Goal: Contribute content

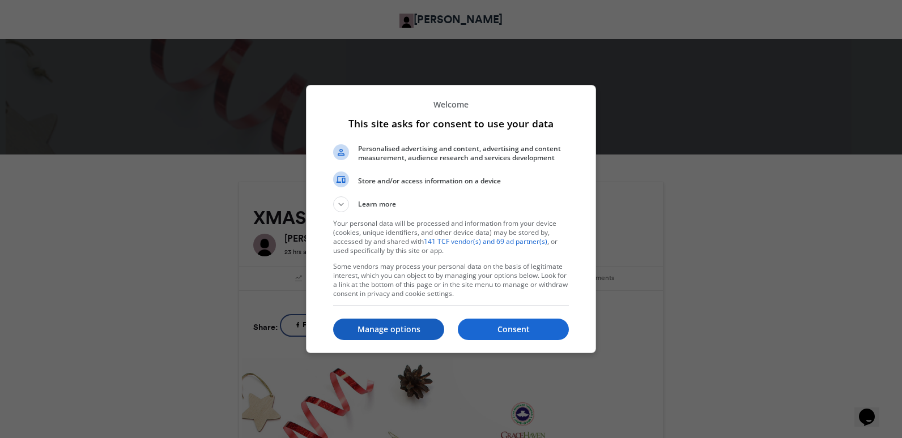
click at [421, 331] on p "Manage options" at bounding box center [388, 329] width 111 height 11
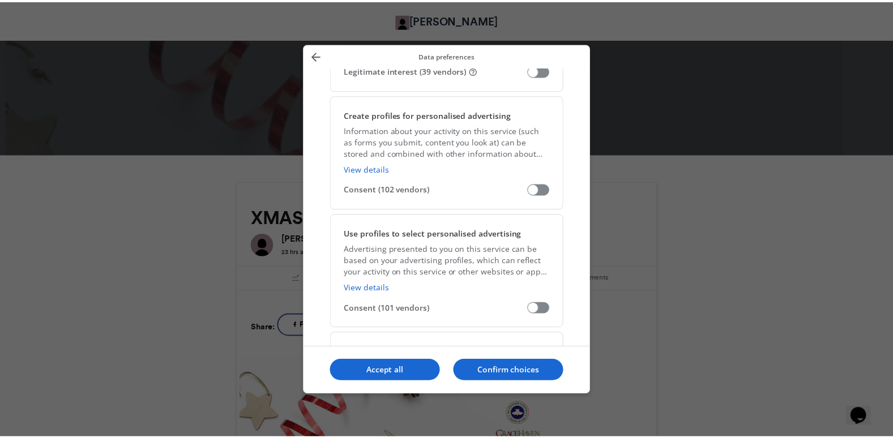
scroll to position [326, 0]
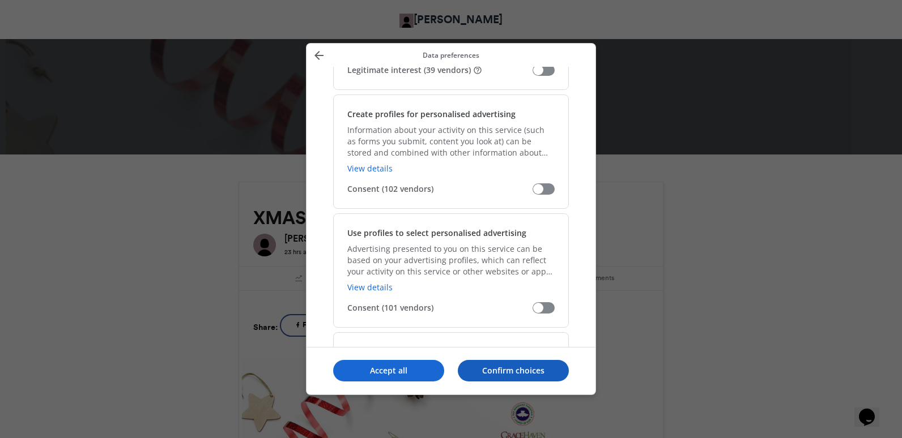
click at [473, 368] on p "Confirm choices" at bounding box center [513, 370] width 111 height 11
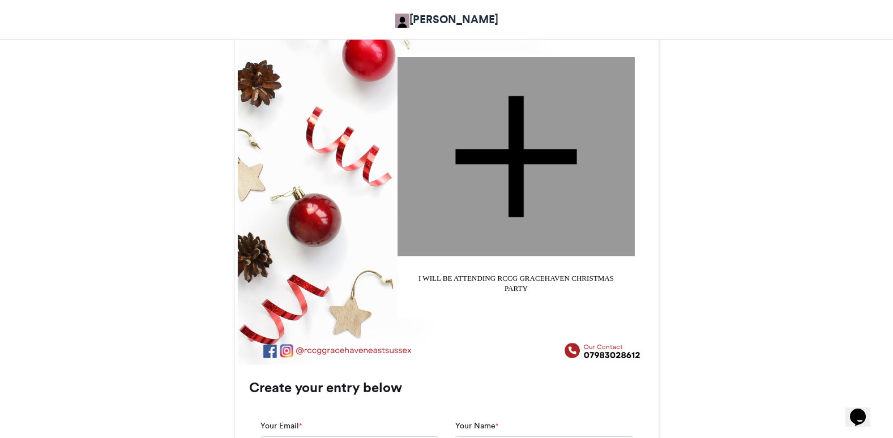
scroll to position [414, 0]
click at [516, 155] on div at bounding box center [516, 156] width 237 height 199
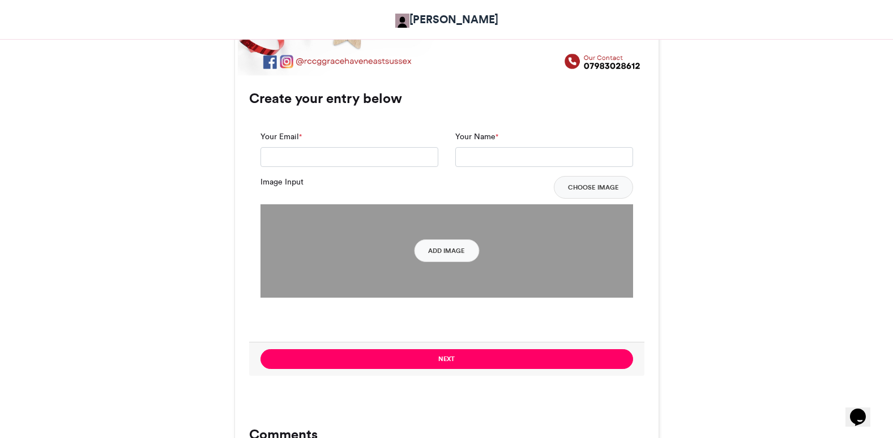
scroll to position [709, 0]
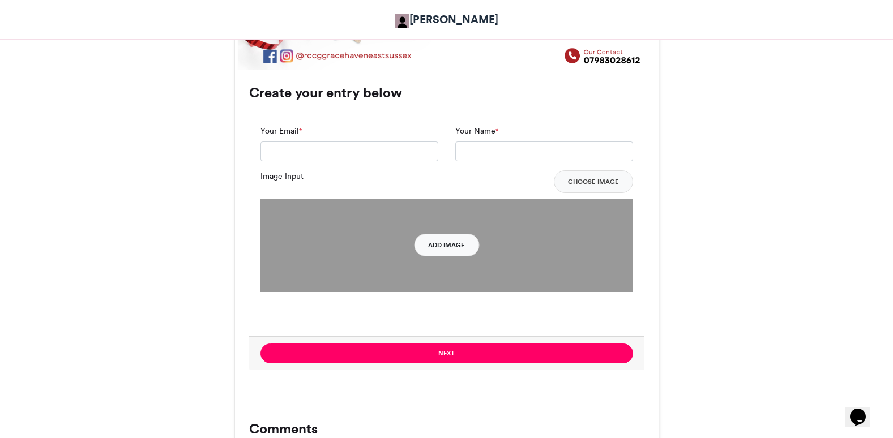
click at [454, 244] on button "Add Image" at bounding box center [446, 245] width 65 height 23
click at [817, 31] on header "[PERSON_NAME]" at bounding box center [446, 19] width 893 height 39
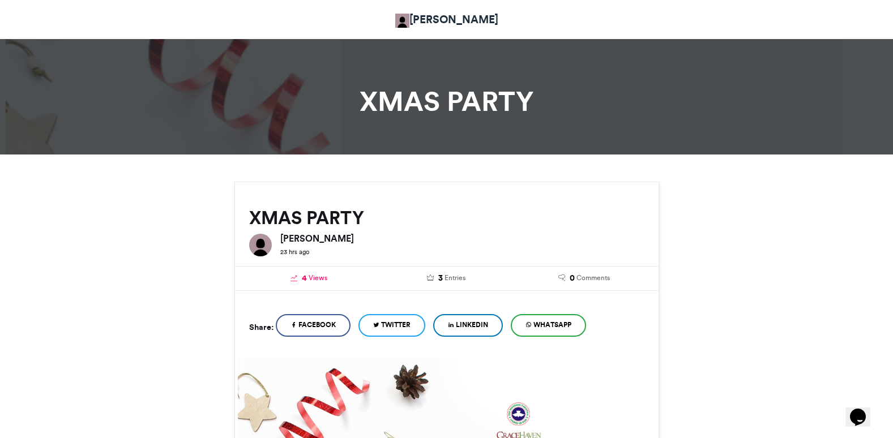
click at [317, 281] on span "Views" at bounding box center [318, 278] width 19 height 10
click at [432, 275] on icon at bounding box center [430, 278] width 7 height 7
